Goal: Task Accomplishment & Management: Manage account settings

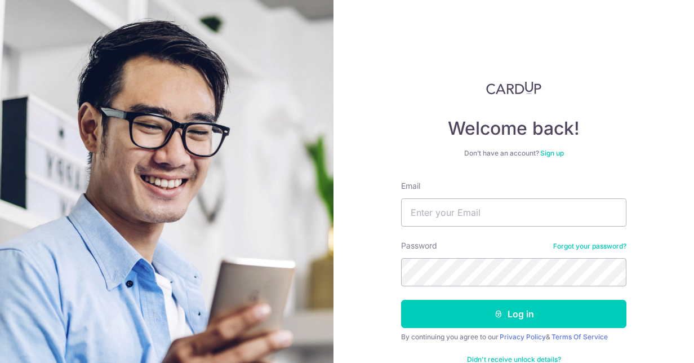
type input "[EMAIL_ADDRESS][DOMAIN_NAME]"
click at [401, 300] on button "Log in" at bounding box center [513, 314] width 225 height 28
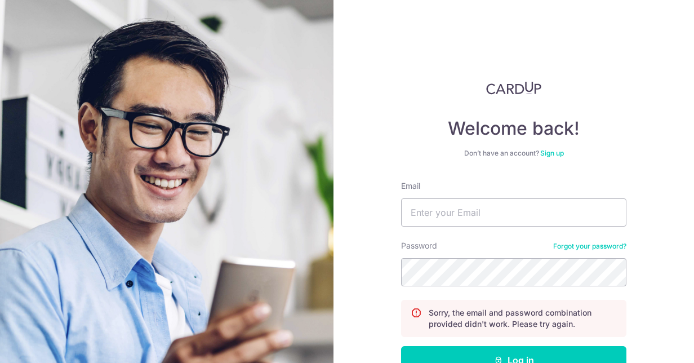
click at [481, 246] on div "Password Forgot your password?" at bounding box center [513, 263] width 225 height 46
click at [501, 209] on input "Email" at bounding box center [513, 212] width 225 height 28
type input "[EMAIL_ADDRESS][DOMAIN_NAME]"
click at [401, 346] on button "Log in" at bounding box center [513, 360] width 225 height 28
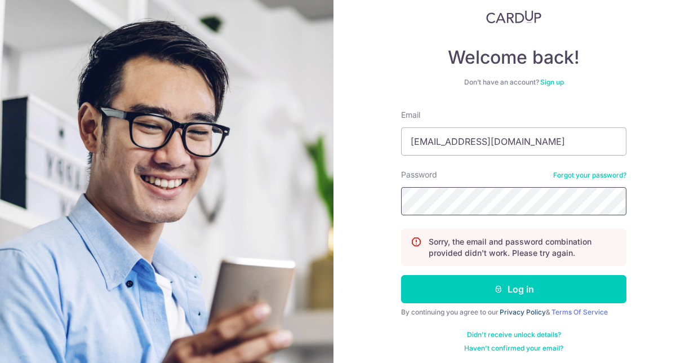
scroll to position [73, 0]
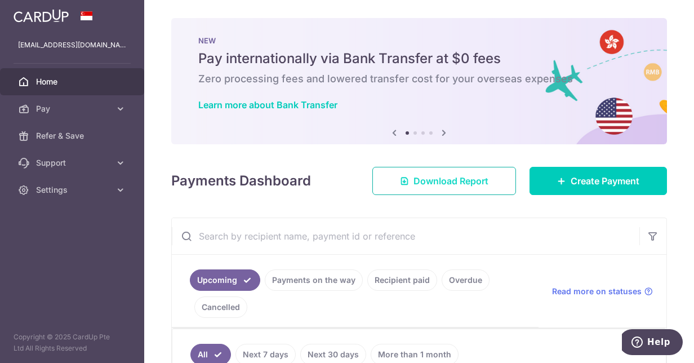
click at [483, 179] on link "Download Report" at bounding box center [444, 181] width 144 height 28
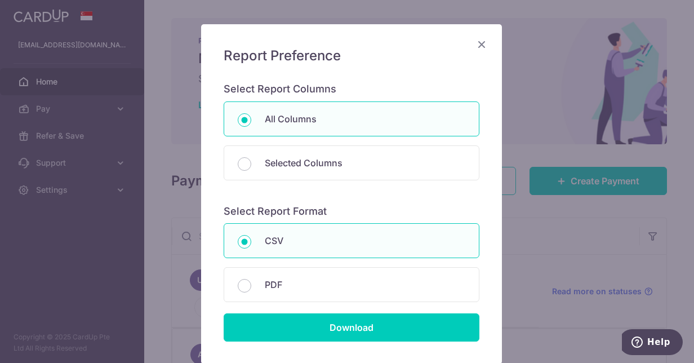
scroll to position [113, 0]
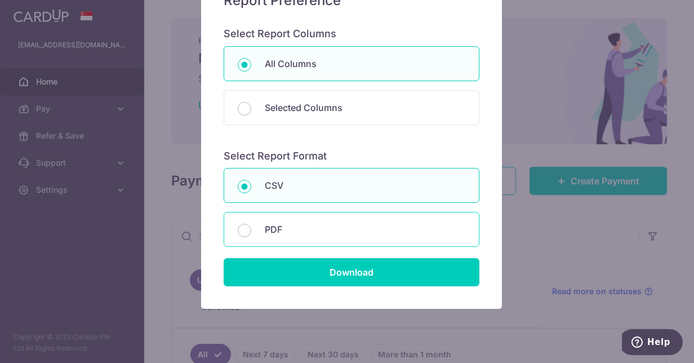
click at [360, 224] on p "PDF" at bounding box center [365, 229] width 200 height 14
click at [251, 224] on input "PDF" at bounding box center [245, 231] width 14 height 14
radio input "false"
radio input "true"
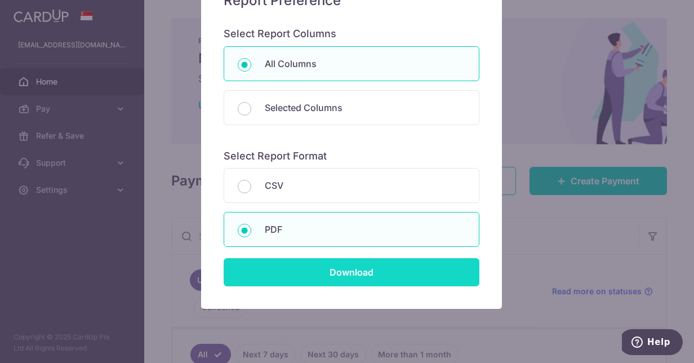
click at [367, 273] on input "Download" at bounding box center [352, 272] width 256 height 28
